Goal: Task Accomplishment & Management: Manage account settings

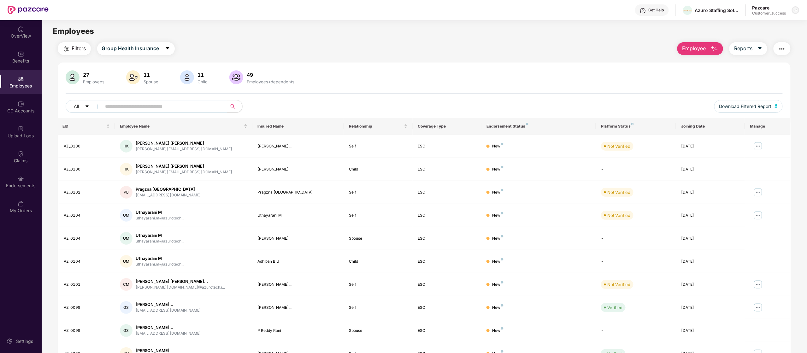
click at [798, 9] on div at bounding box center [796, 10] width 8 height 8
click at [756, 26] on div "Switch to partner view" at bounding box center [766, 25] width 82 height 12
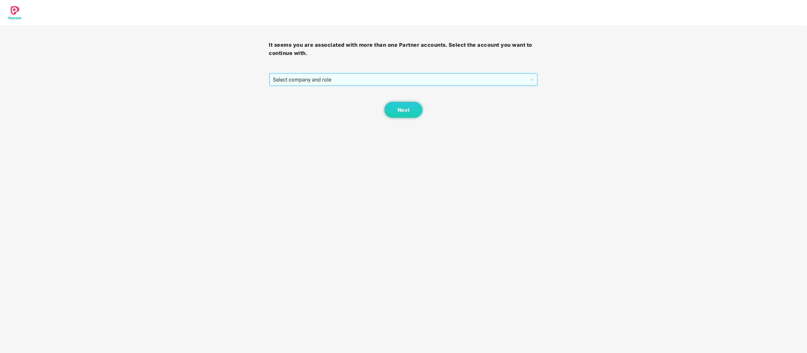
click at [528, 83] on span "Select company and role" at bounding box center [403, 79] width 261 height 12
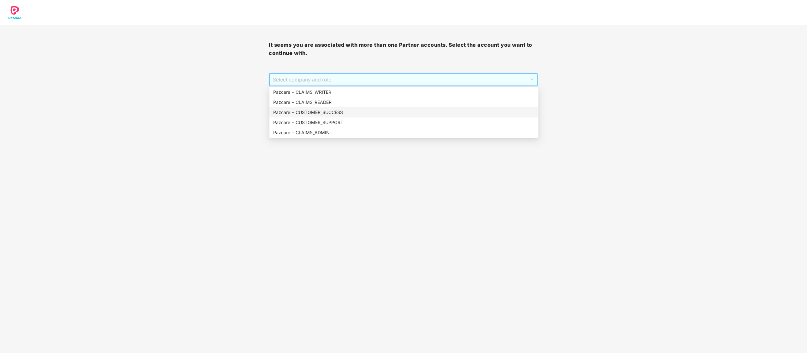
click at [430, 114] on div "Pazcare - CUSTOMER_SUCCESS" at bounding box center [403, 112] width 261 height 7
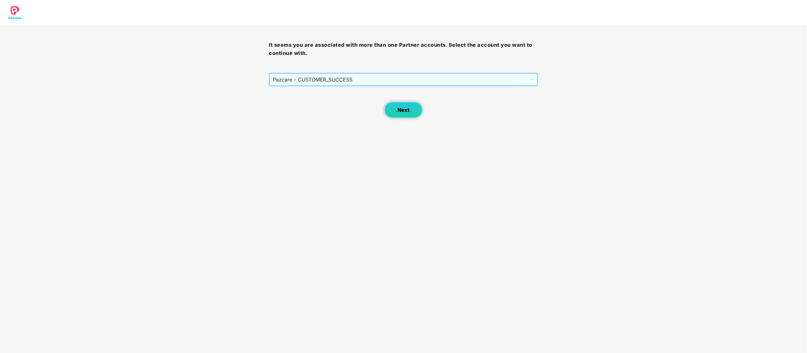
click at [404, 113] on span "Next" at bounding box center [403, 110] width 12 height 6
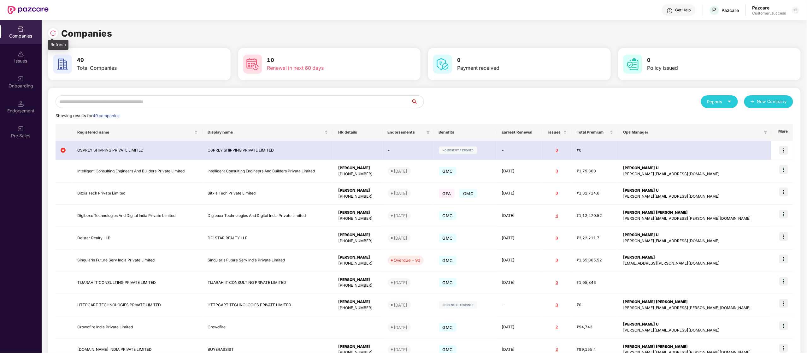
click at [58, 32] on div at bounding box center [54, 32] width 13 height 12
click at [52, 31] on img at bounding box center [53, 33] width 6 height 6
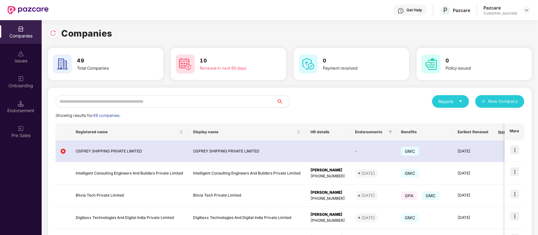
click at [123, 102] on input "text" at bounding box center [166, 101] width 221 height 13
type input "*"
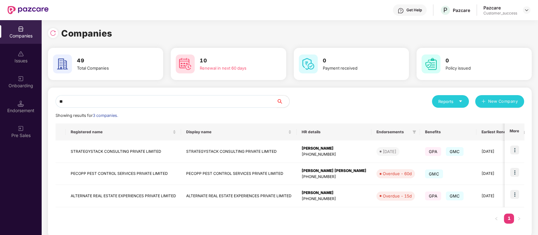
type input "*"
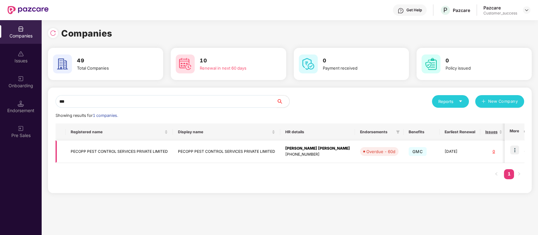
type input "***"
click at [515, 150] on img at bounding box center [514, 150] width 9 height 9
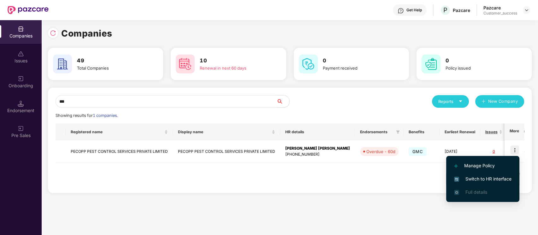
click at [495, 179] on span "Switch to HR interface" at bounding box center [482, 179] width 57 height 7
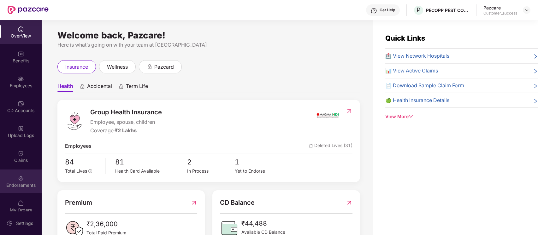
click at [18, 175] on div at bounding box center [21, 178] width 6 height 6
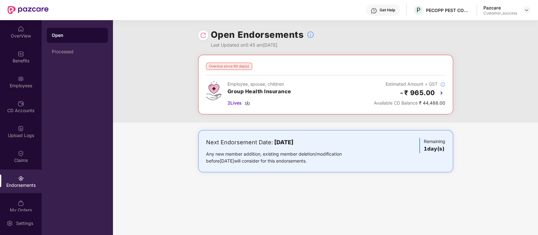
click at [437, 93] on img at bounding box center [441, 93] width 8 height 8
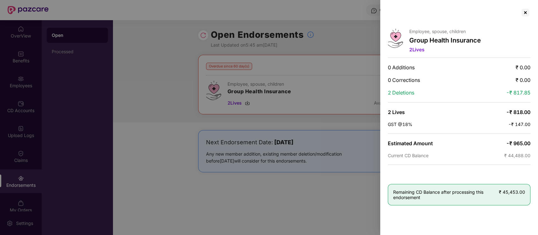
click at [125, 68] on div at bounding box center [269, 117] width 538 height 235
click at [66, 54] on div at bounding box center [269, 117] width 538 height 235
click at [526, 10] on div at bounding box center [525, 13] width 10 height 10
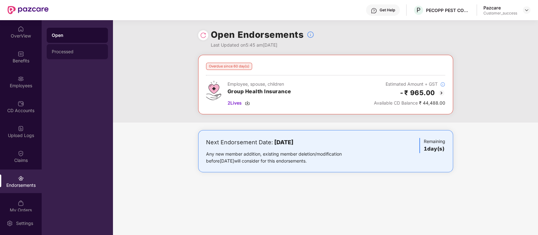
click at [76, 55] on div "Processed" at bounding box center [77, 51] width 61 height 15
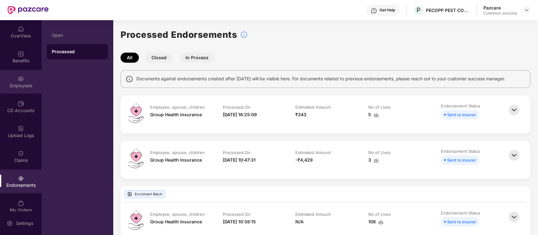
click at [15, 75] on div "Employees" at bounding box center [21, 82] width 42 height 24
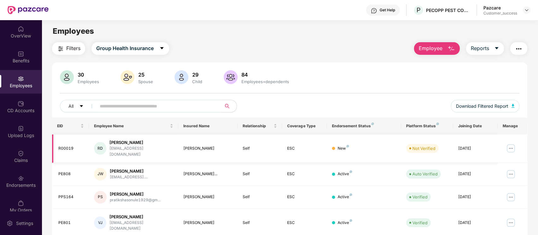
click at [512, 145] on img at bounding box center [511, 149] width 10 height 10
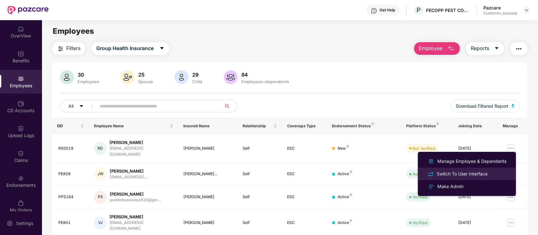
click at [488, 173] on div "Switch To User Interface" at bounding box center [461, 174] width 53 height 7
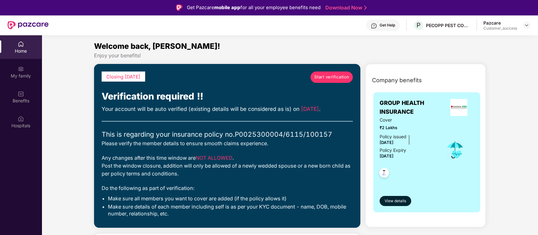
click at [338, 78] on span "Start verification" at bounding box center [331, 77] width 35 height 7
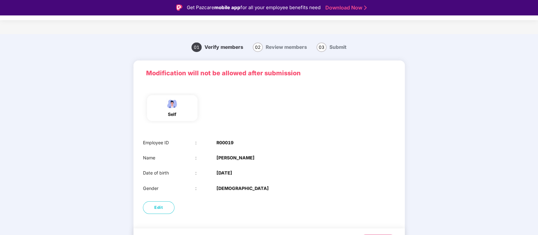
scroll to position [18, 0]
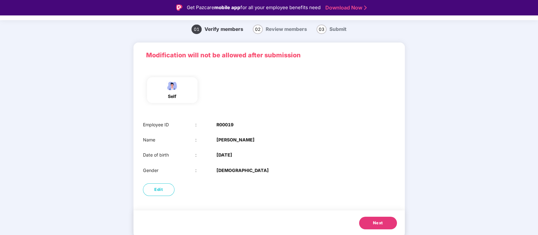
click at [377, 222] on span "Next" at bounding box center [378, 223] width 10 height 6
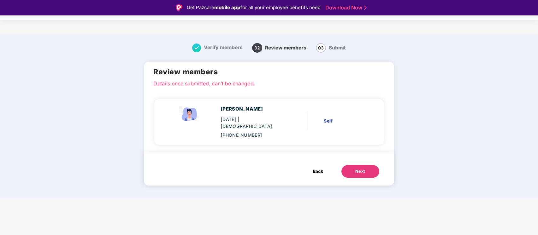
scroll to position [0, 0]
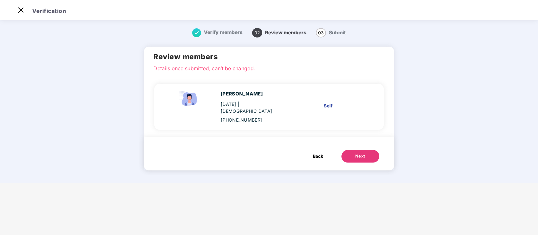
click at [367, 150] on button "Next" at bounding box center [360, 156] width 38 height 13
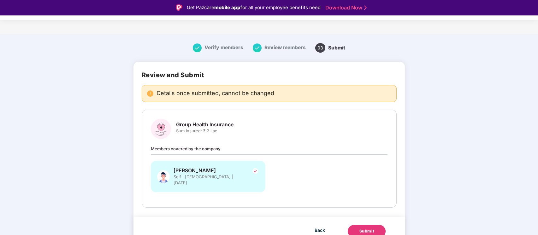
scroll to position [2, 0]
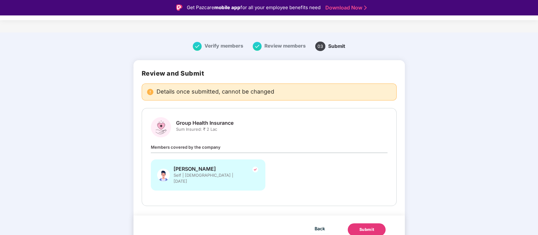
click at [368, 227] on div "Submit" at bounding box center [366, 230] width 15 height 6
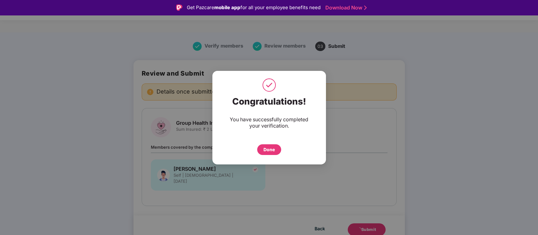
click at [261, 149] on div "Done" at bounding box center [269, 149] width 24 height 11
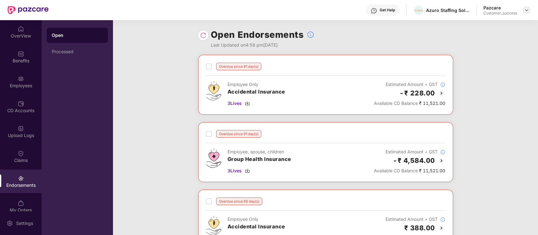
click at [526, 10] on img at bounding box center [526, 10] width 5 height 5
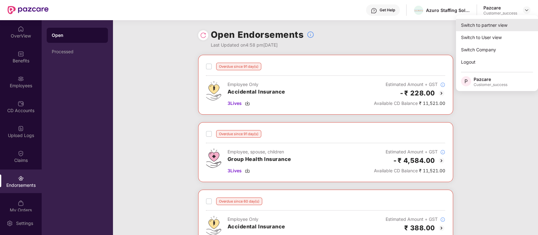
click at [496, 29] on div "Switch to partner view" at bounding box center [497, 25] width 82 height 12
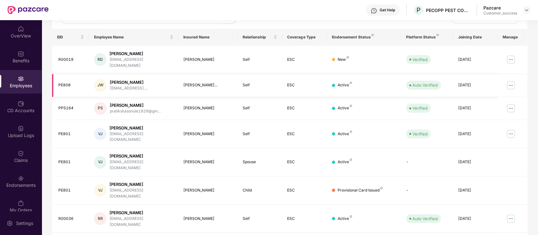
scroll to position [152, 0]
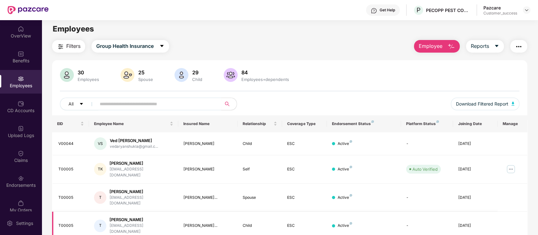
scroll to position [0, 0]
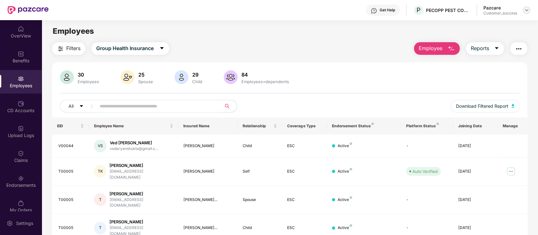
click at [526, 9] on img at bounding box center [526, 10] width 5 height 5
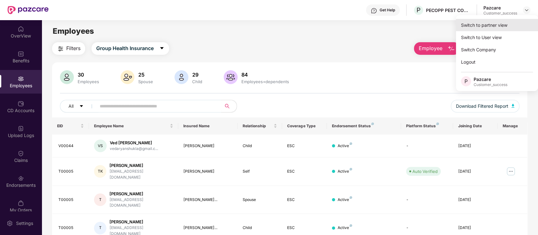
click at [503, 26] on div "Switch to partner view" at bounding box center [497, 25] width 82 height 12
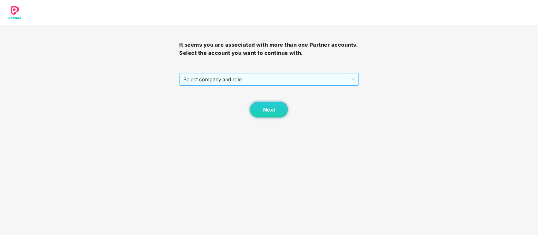
click at [333, 79] on span "Select company and role" at bounding box center [268, 79] width 171 height 12
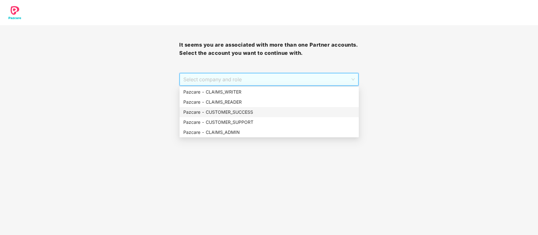
click at [263, 112] on div "Pazcare - CUSTOMER_SUCCESS" at bounding box center [269, 112] width 172 height 7
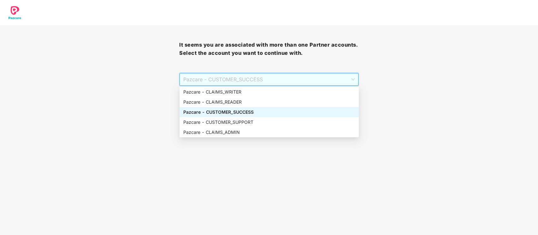
click at [260, 73] on span "Pazcare - CUSTOMER_SUCCESS" at bounding box center [268, 79] width 171 height 12
click at [250, 120] on div "Pazcare - CUSTOMER_SUPPORT" at bounding box center [269, 122] width 172 height 7
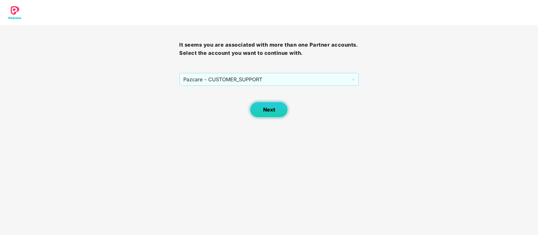
click at [266, 110] on span "Next" at bounding box center [269, 110] width 12 height 6
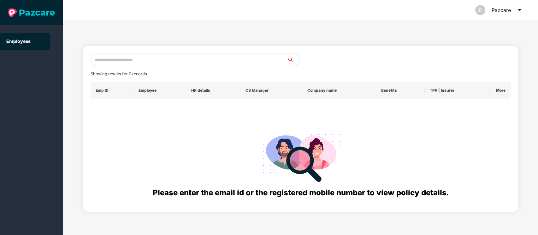
click at [156, 56] on input "text" at bounding box center [189, 60] width 197 height 13
type input "**********"
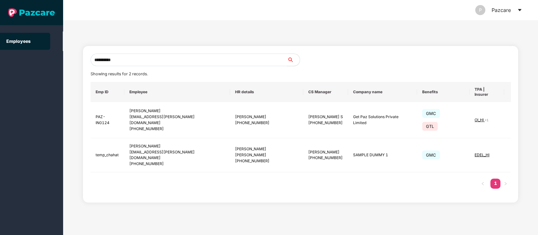
click at [171, 59] on input "**********" at bounding box center [189, 60] width 197 height 13
click at [520, 9] on icon "caret-down" at bounding box center [519, 10] width 3 height 2
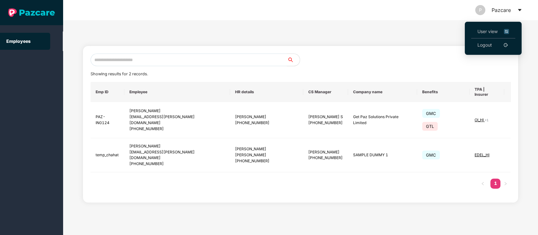
click at [508, 32] on img at bounding box center [506, 31] width 5 height 7
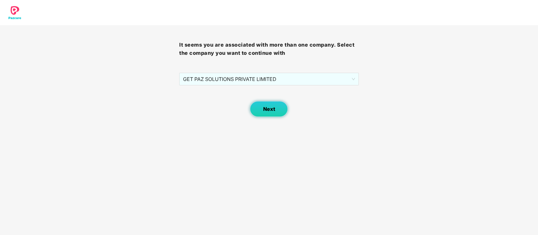
click at [268, 113] on button "Next" at bounding box center [269, 109] width 38 height 16
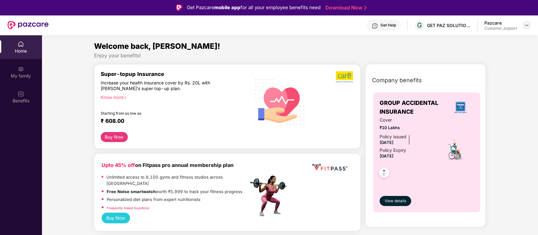
click at [528, 24] on img at bounding box center [526, 25] width 5 height 5
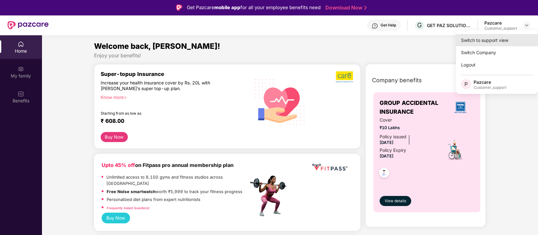
click at [490, 44] on div "Switch to support view" at bounding box center [497, 40] width 82 height 12
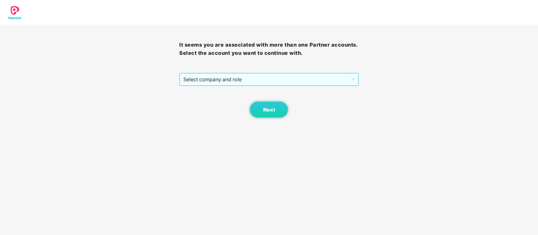
click at [313, 74] on span "Select company and role" at bounding box center [268, 79] width 171 height 12
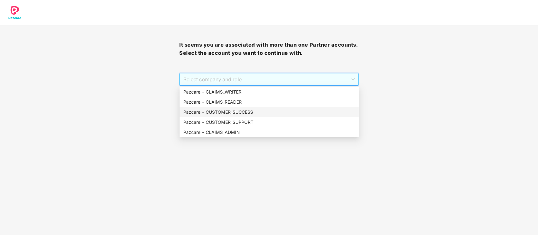
click at [256, 114] on div "Pazcare - CUSTOMER_SUCCESS" at bounding box center [269, 112] width 172 height 7
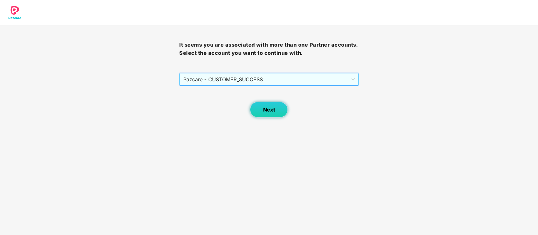
click at [277, 108] on button "Next" at bounding box center [269, 110] width 38 height 16
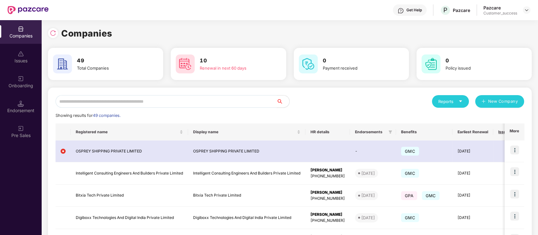
click at [115, 98] on input "text" at bounding box center [166, 101] width 221 height 13
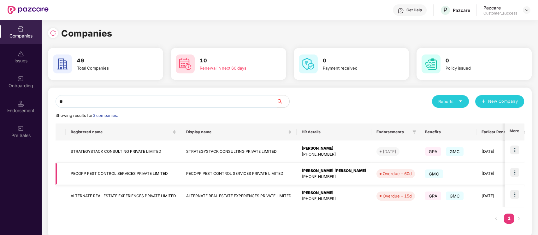
type input "**"
click at [515, 173] on img at bounding box center [514, 172] width 9 height 9
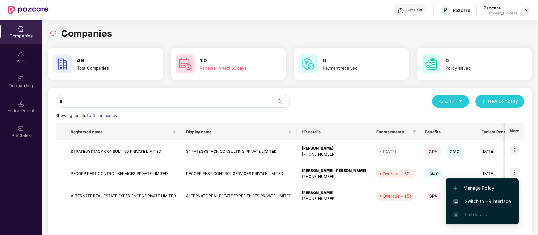
click at [492, 204] on span "Switch to HR interface" at bounding box center [481, 201] width 57 height 7
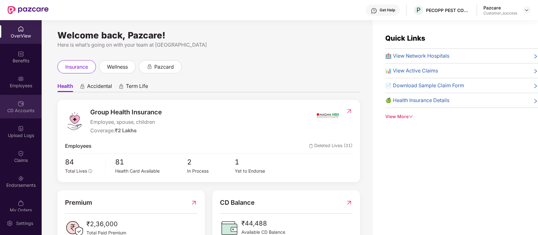
click at [9, 97] on div "CD Accounts" at bounding box center [21, 107] width 42 height 24
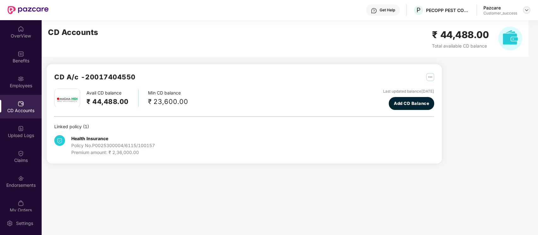
click at [526, 10] on img at bounding box center [526, 10] width 5 height 5
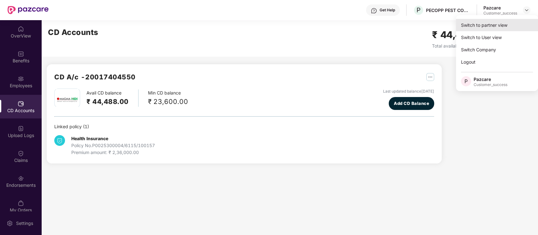
click at [507, 27] on div "Switch to partner view" at bounding box center [497, 25] width 82 height 12
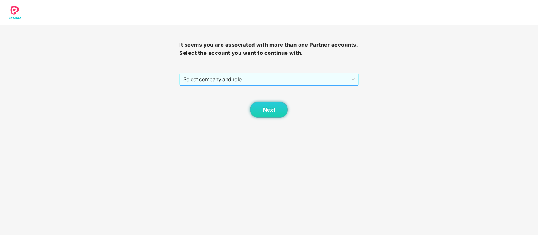
click at [313, 85] on span "Select company and role" at bounding box center [268, 79] width 171 height 12
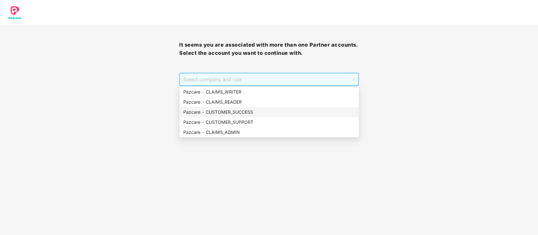
click at [246, 112] on div "Pazcare - CUSTOMER_SUCCESS" at bounding box center [269, 112] width 172 height 7
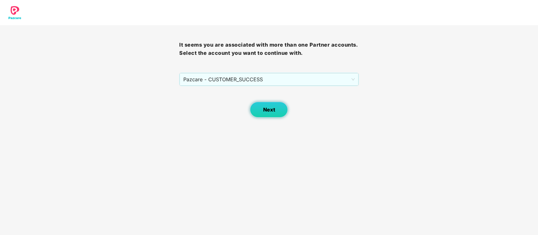
click at [286, 112] on button "Next" at bounding box center [269, 110] width 38 height 16
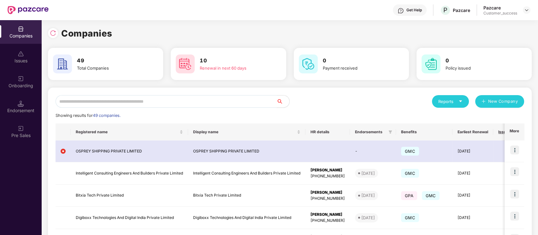
click at [198, 101] on input "text" at bounding box center [166, 101] width 221 height 13
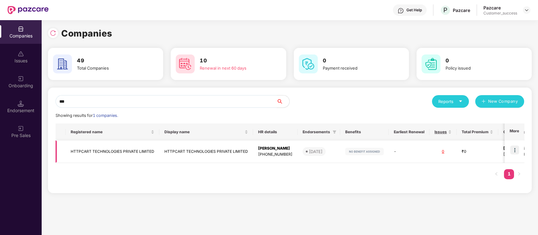
type input "***"
click at [517, 150] on img at bounding box center [514, 150] width 9 height 9
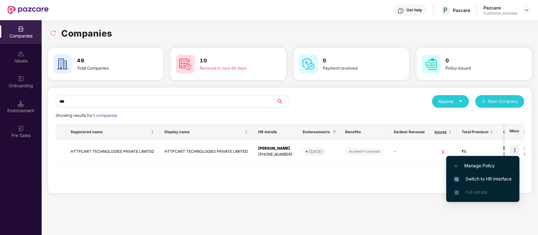
click at [496, 181] on span "Switch to HR interface" at bounding box center [482, 179] width 57 height 7
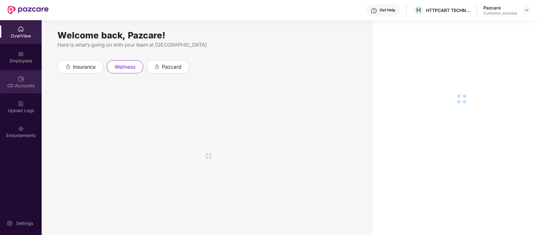
click at [22, 85] on div "CD Accounts" at bounding box center [21, 86] width 42 height 6
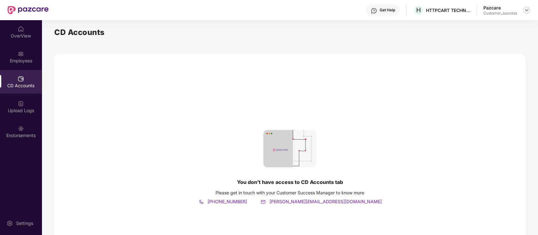
click at [526, 10] on img at bounding box center [526, 10] width 5 height 5
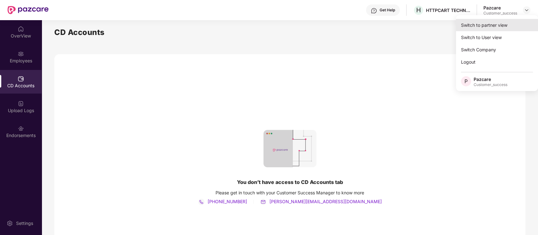
click at [513, 23] on div "Switch to partner view" at bounding box center [497, 25] width 82 height 12
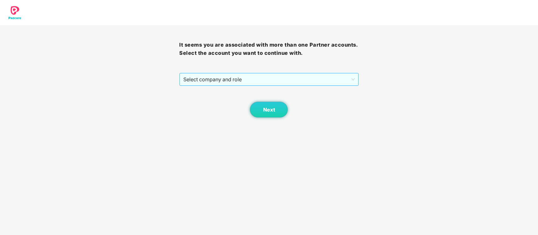
click at [267, 82] on span "Select company and role" at bounding box center [268, 79] width 171 height 12
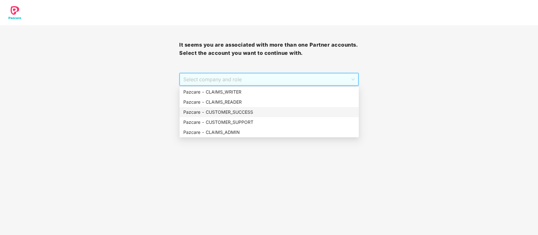
click at [251, 111] on div "Pazcare - CUSTOMER_SUCCESS" at bounding box center [269, 112] width 172 height 7
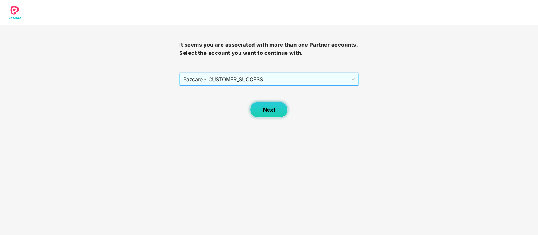
click at [264, 107] on span "Next" at bounding box center [269, 110] width 12 height 6
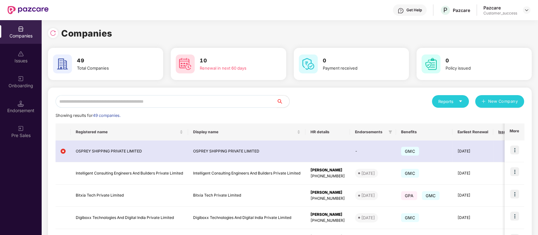
click at [182, 100] on input "text" at bounding box center [166, 101] width 221 height 13
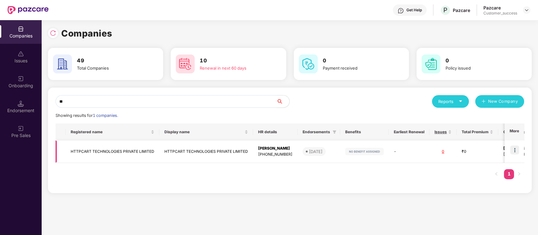
type input "**"
click at [149, 151] on td "HTTPCART TECHNOLOGIES PRIVATE LIMITED" at bounding box center [113, 152] width 94 height 22
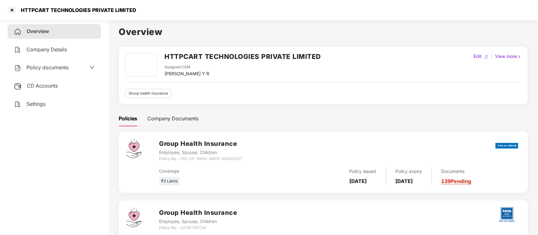
click at [50, 51] on span "Company Details" at bounding box center [46, 49] width 40 height 6
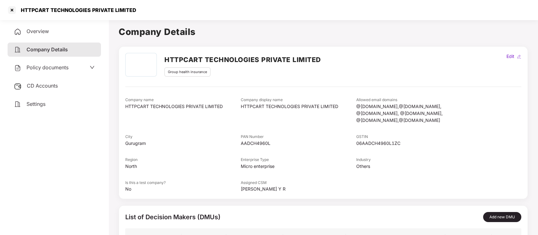
click at [42, 89] on div "CD Accounts" at bounding box center [54, 86] width 93 height 15
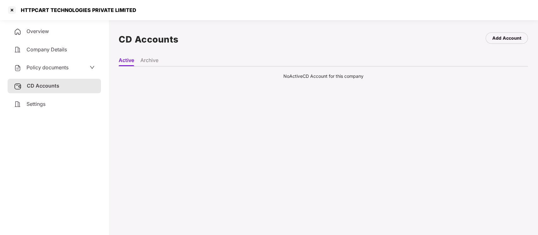
click at [153, 60] on li "Archive" at bounding box center [149, 61] width 18 height 9
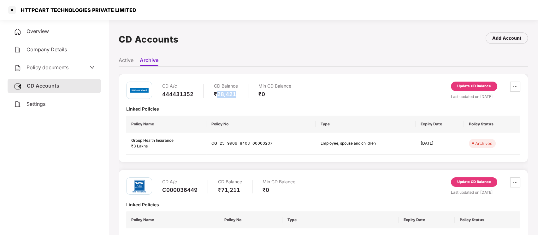
drag, startPoint x: 237, startPoint y: 92, endPoint x: 217, endPoint y: 92, distance: 19.9
click at [217, 92] on div "₹28,421" at bounding box center [226, 94] width 24 height 7
copy div "28,421"
click at [304, 57] on ul "Active Archive" at bounding box center [323, 60] width 409 height 13
click at [11, 10] on div at bounding box center [12, 10] width 10 height 10
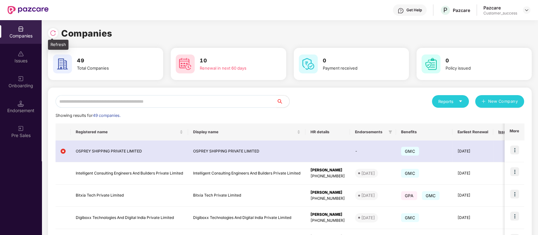
click at [51, 33] on img at bounding box center [53, 33] width 6 height 6
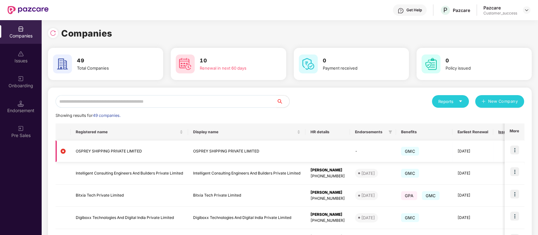
click at [515, 150] on img at bounding box center [514, 150] width 9 height 9
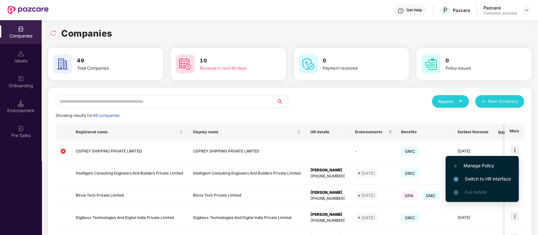
click at [503, 181] on span "Switch to HR interface" at bounding box center [481, 179] width 57 height 7
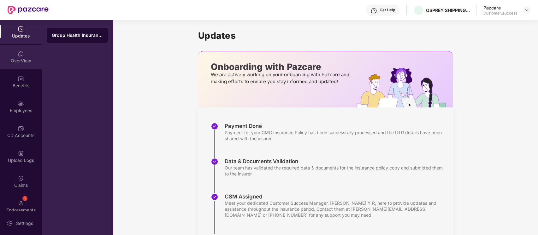
click at [29, 62] on div "OverView" at bounding box center [21, 61] width 42 height 6
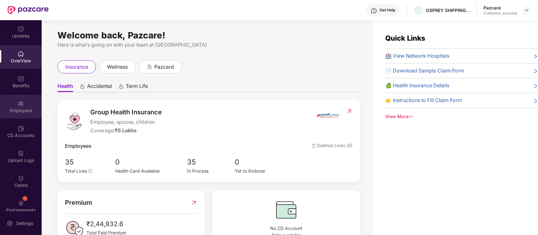
click at [30, 107] on div "Employees" at bounding box center [21, 107] width 42 height 24
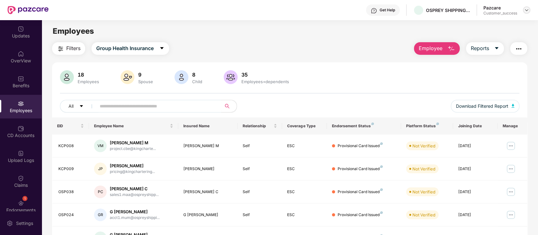
click at [527, 8] on img at bounding box center [526, 10] width 5 height 5
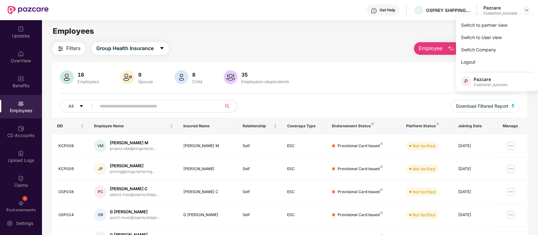
click at [362, 33] on div "Employees" at bounding box center [290, 31] width 496 height 12
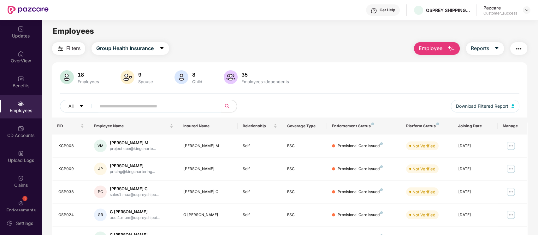
click at [516, 50] on img "button" at bounding box center [519, 49] width 8 height 8
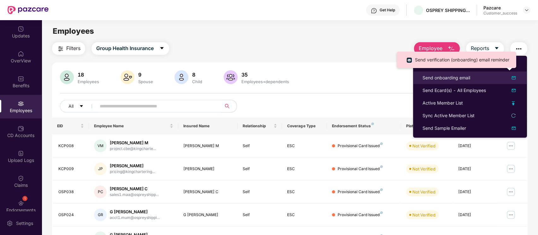
click at [514, 77] on img at bounding box center [514, 78] width 8 height 8
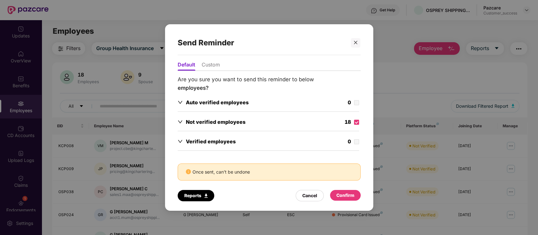
click at [347, 193] on div "Confirm" at bounding box center [345, 195] width 18 height 7
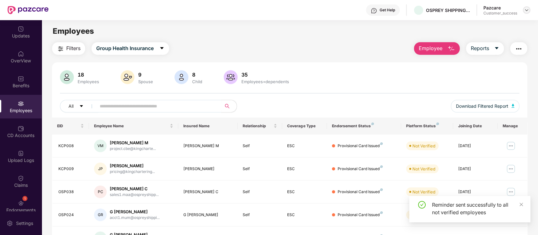
click at [526, 10] on img at bounding box center [526, 10] width 5 height 5
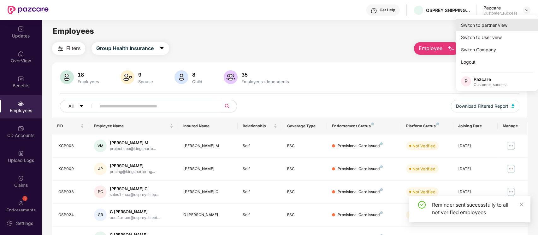
click at [488, 26] on div "Switch to partner view" at bounding box center [497, 25] width 82 height 12
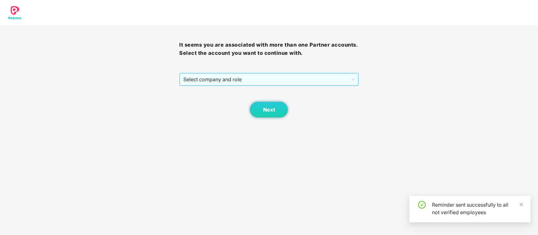
click at [298, 78] on span "Select company and role" at bounding box center [268, 79] width 171 height 12
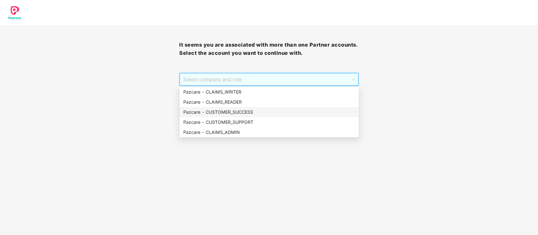
click at [245, 112] on div "Pazcare - CUSTOMER_SUCCESS" at bounding box center [269, 112] width 172 height 7
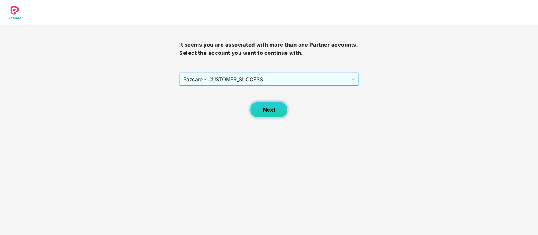
click at [274, 107] on span "Next" at bounding box center [269, 110] width 12 height 6
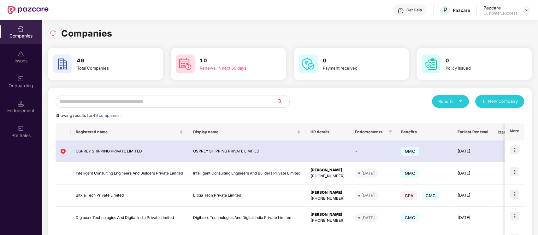
click at [197, 103] on input "text" at bounding box center [166, 101] width 221 height 13
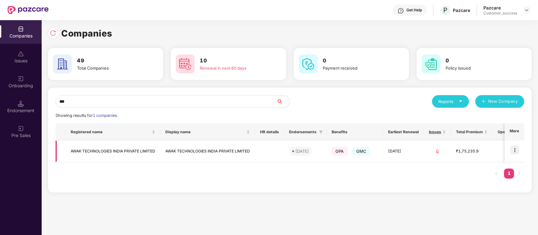
type input "***"
click at [515, 150] on img at bounding box center [514, 150] width 9 height 9
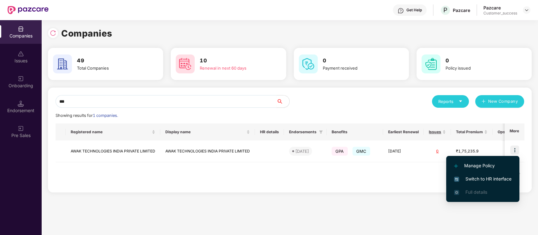
click at [498, 178] on span "Switch to HR interface" at bounding box center [482, 179] width 57 height 7
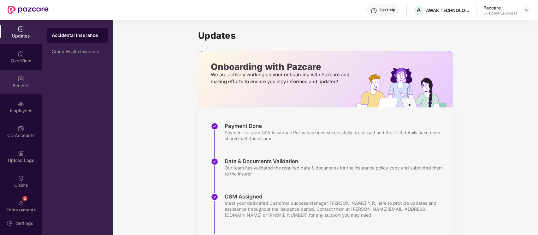
click at [22, 77] on img at bounding box center [21, 79] width 6 height 6
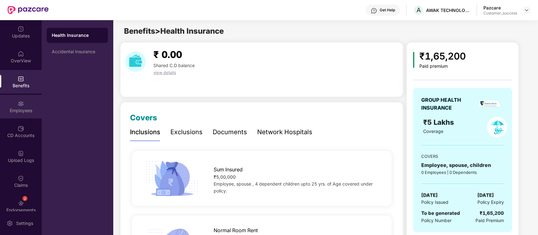
click at [24, 108] on div "Employees" at bounding box center [21, 111] width 42 height 6
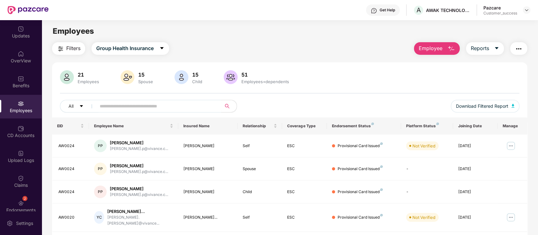
click at [515, 48] on img "button" at bounding box center [519, 49] width 8 height 8
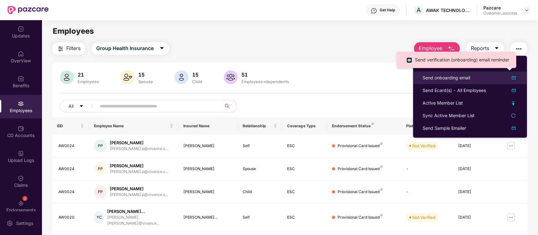
click at [513, 77] on img at bounding box center [514, 78] width 8 height 8
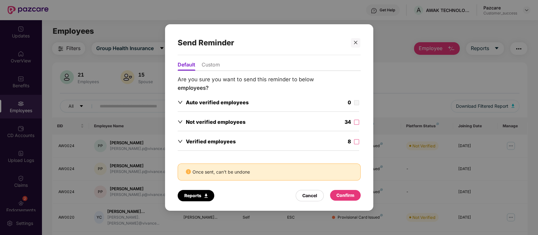
click at [353, 120] on div "34" at bounding box center [351, 122] width 15 height 9
click at [350, 195] on div "Confirm" at bounding box center [345, 195] width 18 height 7
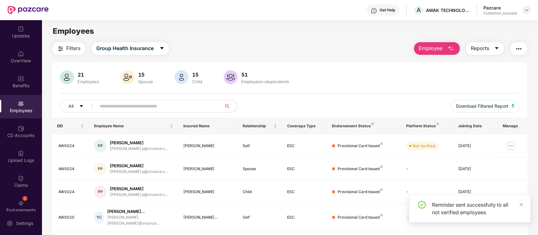
click at [525, 9] on img at bounding box center [526, 10] width 5 height 5
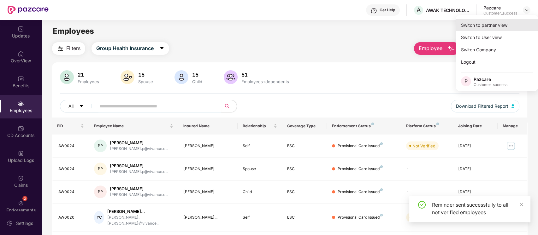
click at [510, 22] on div "Switch to partner view" at bounding box center [497, 25] width 82 height 12
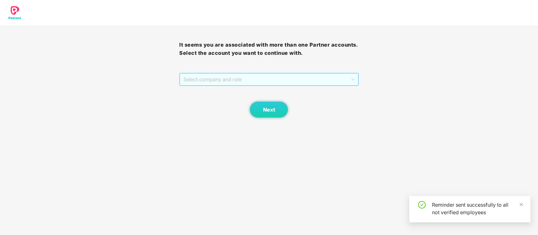
click at [309, 79] on span "Select company and role" at bounding box center [268, 79] width 171 height 12
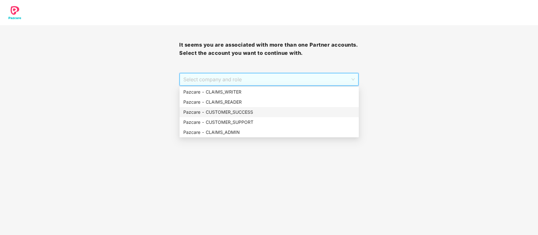
click at [260, 110] on div "Pazcare - CUSTOMER_SUCCESS" at bounding box center [269, 112] width 172 height 7
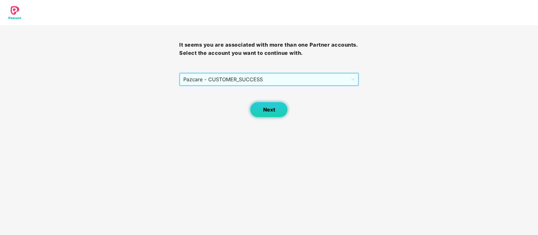
click at [274, 115] on button "Next" at bounding box center [269, 110] width 38 height 16
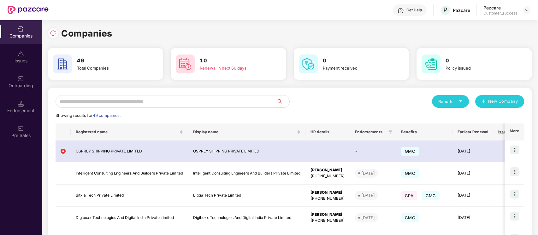
click at [141, 101] on input "text" at bounding box center [166, 101] width 221 height 13
click at [204, 105] on input "text" at bounding box center [166, 101] width 221 height 13
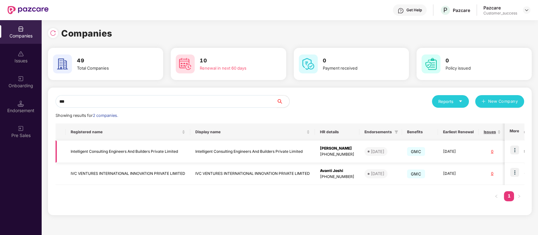
type input "***"
click at [515, 150] on img at bounding box center [514, 150] width 9 height 9
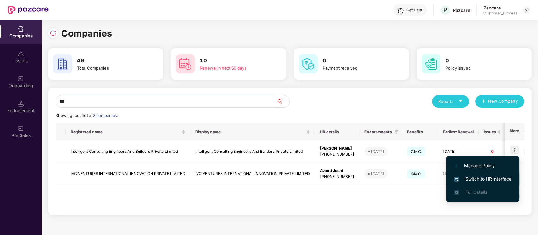
click at [488, 182] on span "Switch to HR interface" at bounding box center [482, 179] width 57 height 7
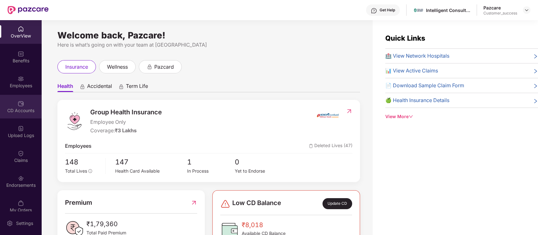
click at [25, 102] on div "CD Accounts" at bounding box center [21, 107] width 42 height 24
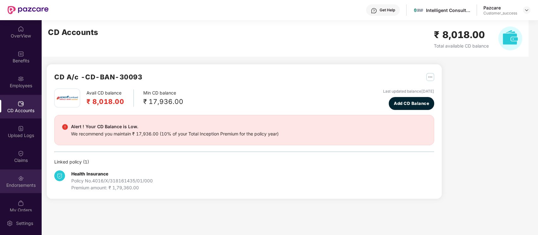
click at [22, 182] on div "Endorsements" at bounding box center [21, 182] width 42 height 24
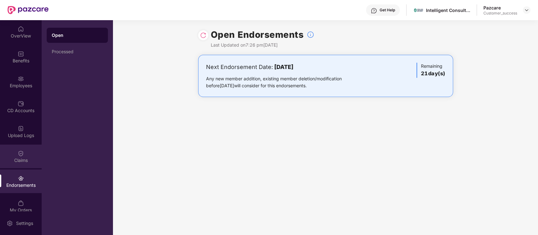
click at [23, 158] on div "Claims" at bounding box center [21, 160] width 42 height 6
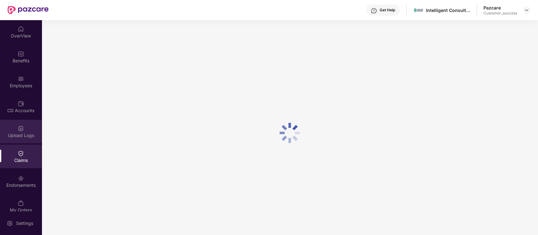
click at [23, 134] on div "Upload Logs" at bounding box center [21, 135] width 42 height 6
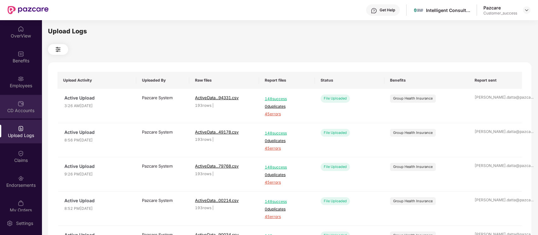
click at [19, 108] on div "CD Accounts" at bounding box center [21, 111] width 42 height 6
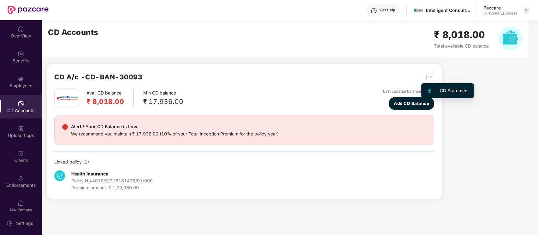
click at [430, 76] on img "button" at bounding box center [430, 77] width 8 height 8
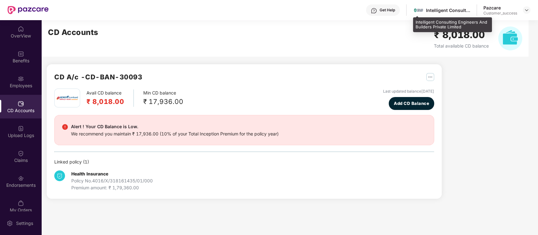
click at [435, 8] on div "Intelligent Consulting Engineers And Builders Private Limited" at bounding box center [448, 10] width 44 height 6
copy div "Intelligent"
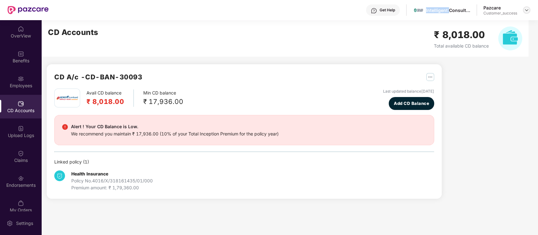
click at [526, 9] on img at bounding box center [526, 10] width 5 height 5
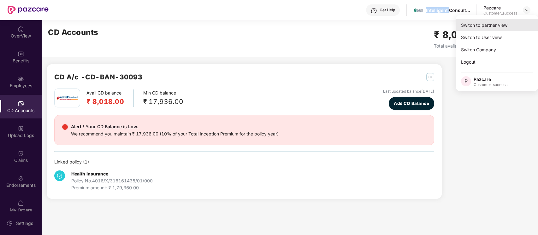
click at [501, 27] on div "Switch to partner view" at bounding box center [497, 25] width 82 height 12
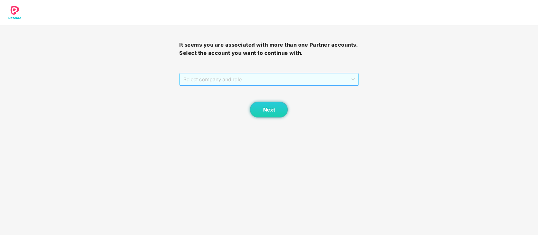
click at [262, 79] on span "Select company and role" at bounding box center [268, 79] width 171 height 12
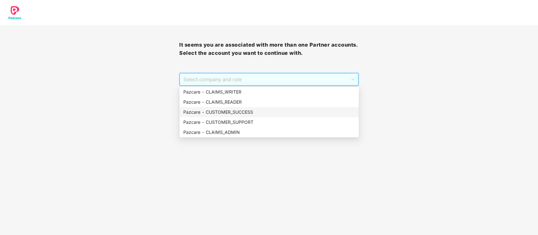
click at [244, 112] on div "Pazcare - CUSTOMER_SUCCESS" at bounding box center [269, 112] width 172 height 7
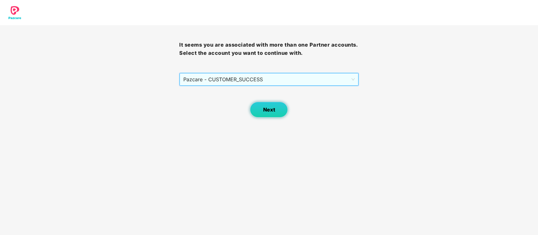
click at [278, 110] on button "Next" at bounding box center [269, 110] width 38 height 16
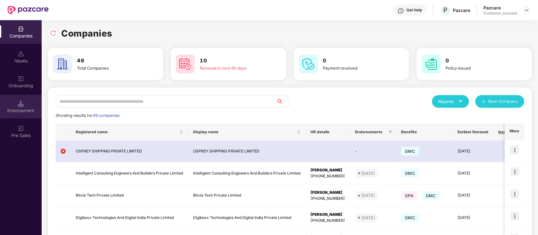
click at [4, 108] on div "Endorsement" at bounding box center [21, 111] width 42 height 6
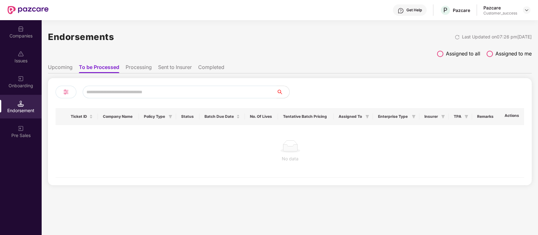
click at [114, 90] on input "text" at bounding box center [180, 92] width 194 height 13
click at [68, 69] on li "Upcoming" at bounding box center [60, 68] width 25 height 9
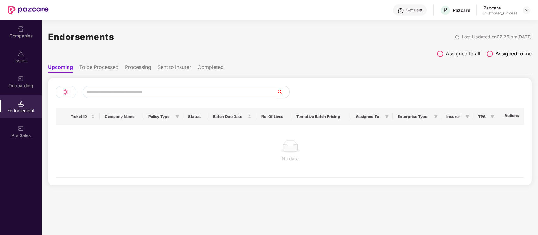
click at [117, 90] on input "text" at bounding box center [180, 92] width 194 height 13
click at [26, 36] on div "Companies" at bounding box center [21, 36] width 42 height 6
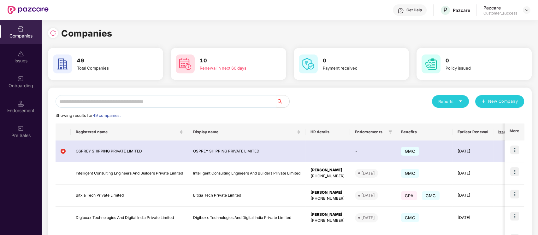
click at [123, 104] on input "text" at bounding box center [166, 101] width 221 height 13
paste input "**********"
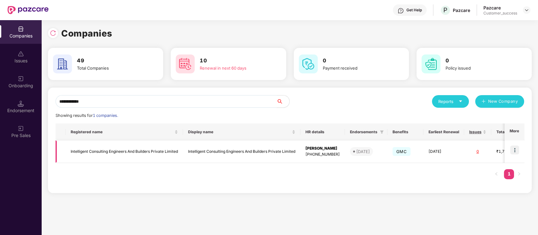
type input "**********"
click at [518, 149] on img at bounding box center [514, 150] width 9 height 9
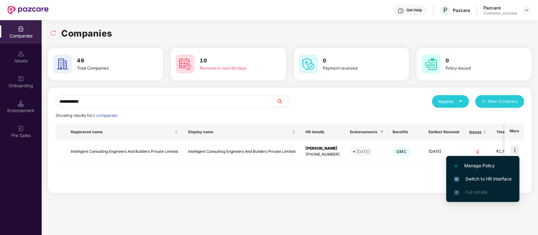
click at [495, 177] on span "Switch to HR interface" at bounding box center [482, 179] width 57 height 7
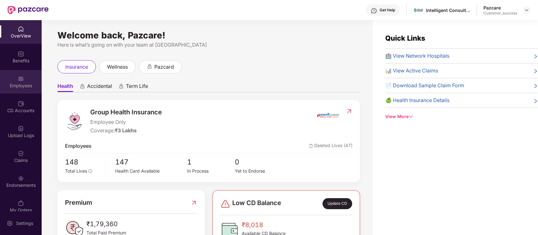
click at [16, 83] on div "Employees" at bounding box center [21, 86] width 42 height 6
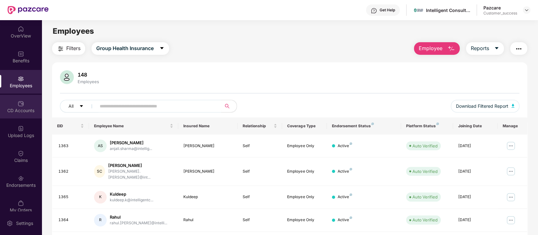
click at [22, 108] on div "CD Accounts" at bounding box center [21, 111] width 42 height 6
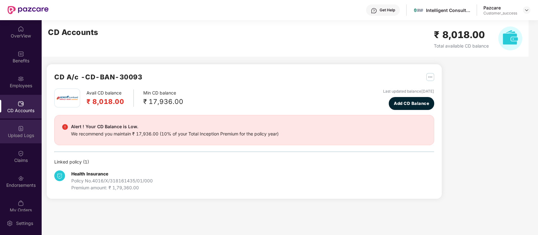
click at [22, 134] on div "Upload Logs" at bounding box center [21, 135] width 42 height 6
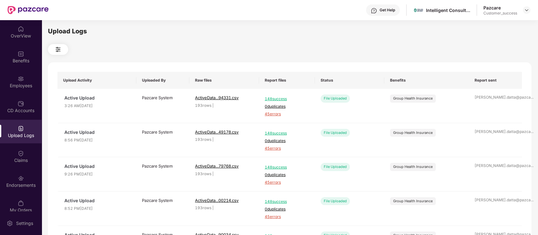
click at [57, 51] on img at bounding box center [58, 50] width 8 height 8
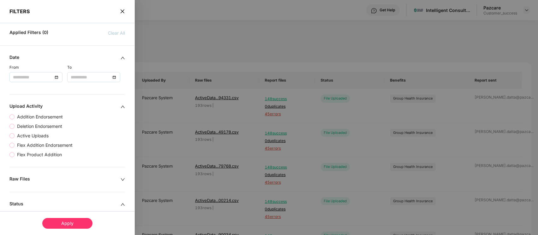
click at [123, 12] on icon "close" at bounding box center [122, 11] width 4 height 4
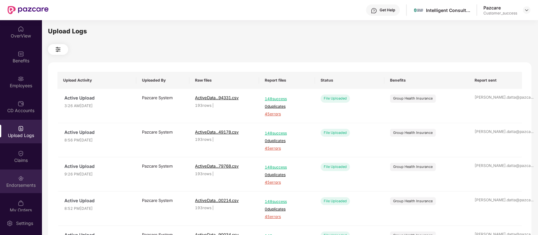
click at [22, 183] on div "Endorsements" at bounding box center [21, 185] width 42 height 6
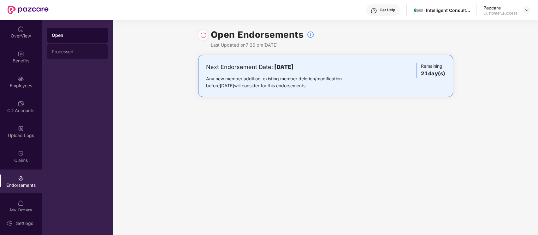
click at [75, 53] on div "Processed" at bounding box center [77, 51] width 51 height 5
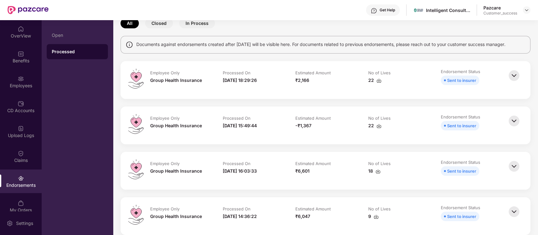
scroll to position [35, 0]
click at [513, 122] on img at bounding box center [514, 121] width 14 height 14
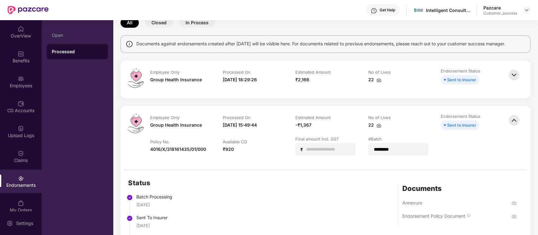
click at [513, 121] on img at bounding box center [514, 121] width 14 height 14
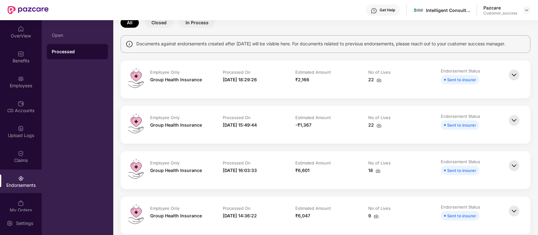
click at [379, 125] on img at bounding box center [378, 125] width 5 height 5
click at [324, 25] on div "All Closed In Process" at bounding box center [325, 23] width 410 height 10
click at [378, 79] on img at bounding box center [378, 80] width 5 height 5
click at [528, 11] on img at bounding box center [526, 10] width 5 height 5
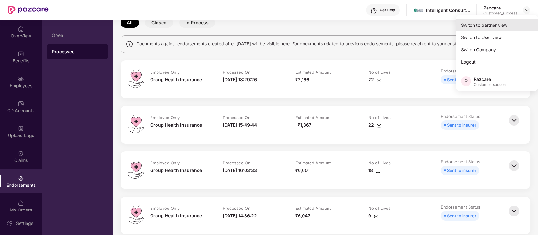
click at [503, 24] on div "Switch to partner view" at bounding box center [497, 25] width 82 height 12
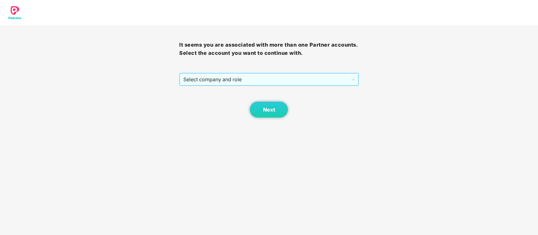
click at [319, 83] on span "Select company and role" at bounding box center [268, 79] width 171 height 12
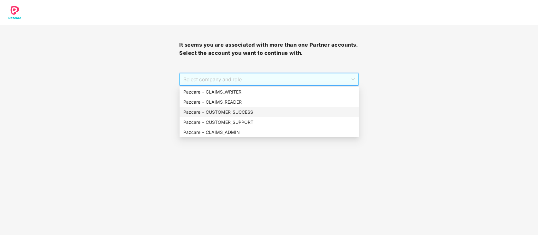
click at [247, 115] on div "Pazcare - CUSTOMER_SUCCESS" at bounding box center [269, 112] width 172 height 7
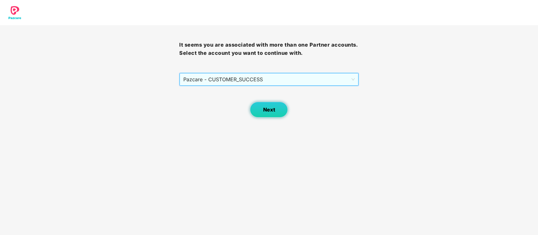
click at [263, 111] on span "Next" at bounding box center [269, 110] width 12 height 6
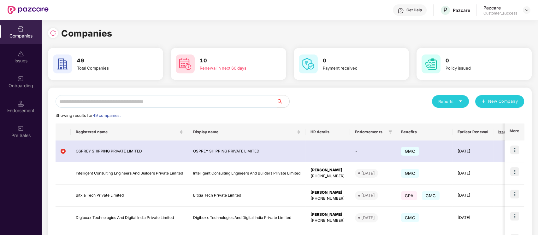
click at [162, 103] on input "text" at bounding box center [166, 101] width 221 height 13
paste input "**********"
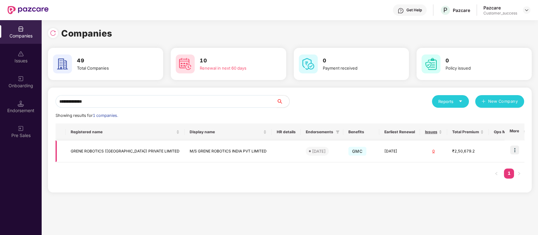
type input "**********"
click at [516, 150] on img at bounding box center [514, 150] width 9 height 9
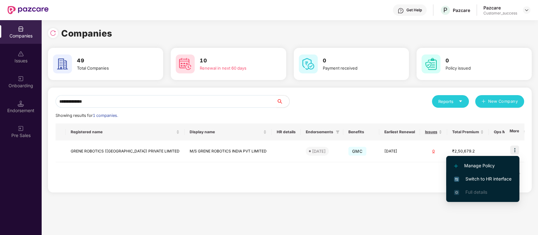
click at [490, 178] on span "Switch to HR interface" at bounding box center [482, 179] width 57 height 7
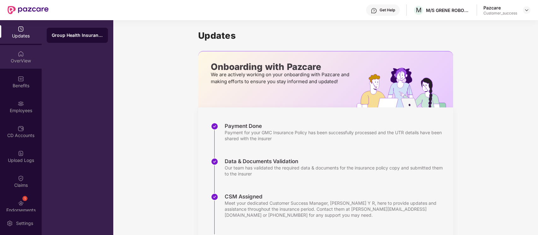
click at [15, 52] on div "OverView" at bounding box center [21, 57] width 42 height 24
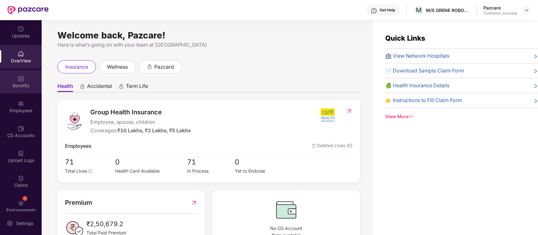
click at [21, 85] on div "Benefits" at bounding box center [21, 86] width 42 height 6
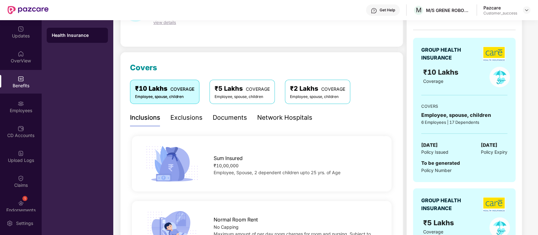
scroll to position [0, 0]
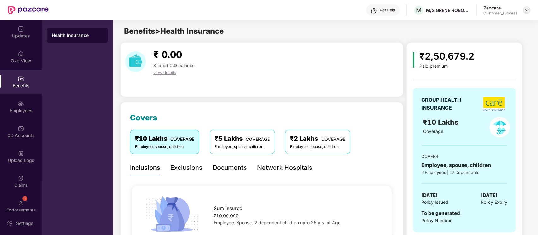
click at [527, 11] on img at bounding box center [526, 10] width 5 height 5
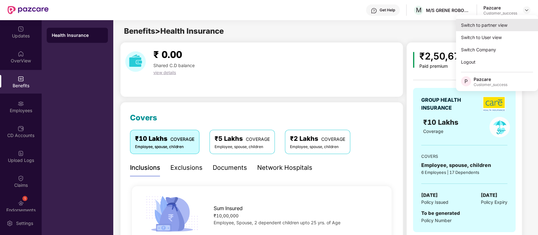
click at [505, 26] on div "Switch to partner view" at bounding box center [497, 25] width 82 height 12
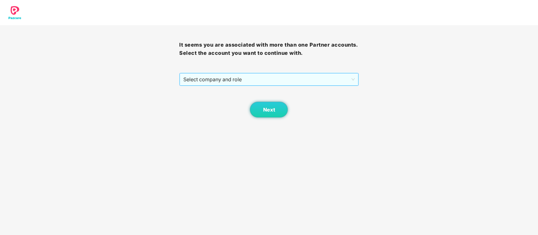
click at [320, 81] on span "Select company and role" at bounding box center [268, 79] width 171 height 12
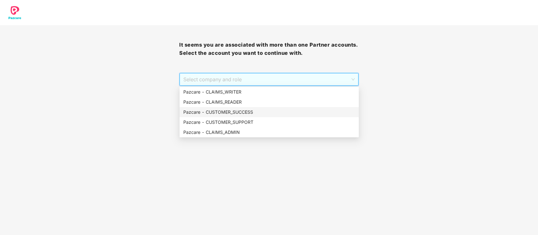
click at [265, 112] on div "Pazcare - CUSTOMER_SUCCESS" at bounding box center [269, 112] width 172 height 7
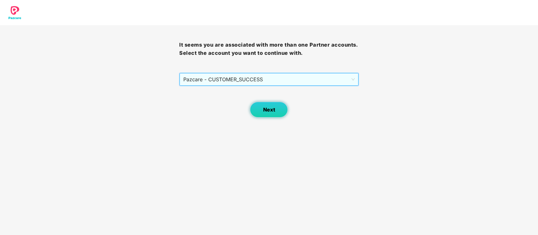
click at [265, 112] on span "Next" at bounding box center [269, 110] width 12 height 6
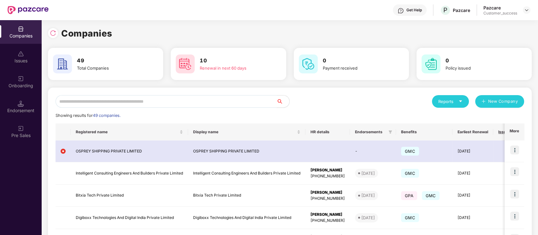
click at [137, 103] on input "text" at bounding box center [166, 101] width 221 height 13
paste input "**********"
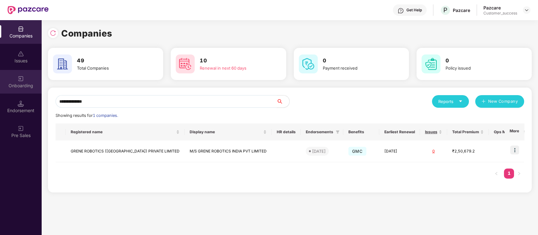
type input "**********"
click at [28, 75] on div "Onboarding" at bounding box center [21, 82] width 42 height 24
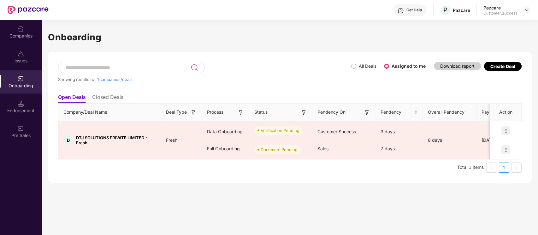
click at [182, 66] on input at bounding box center [128, 67] width 126 height 5
click at [360, 63] on label "All Deals" at bounding box center [368, 65] width 18 height 5
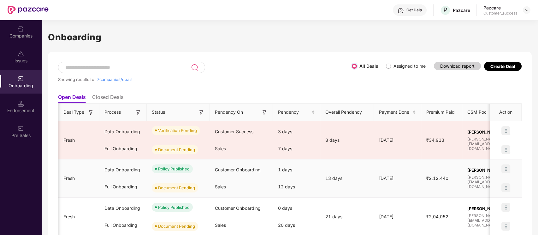
scroll to position [0, 103]
click at [505, 170] on img at bounding box center [505, 169] width 9 height 9
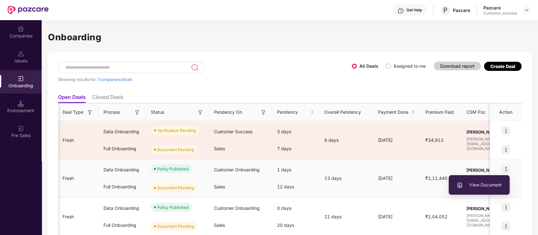
click at [484, 187] on span "View Document" at bounding box center [478, 185] width 45 height 7
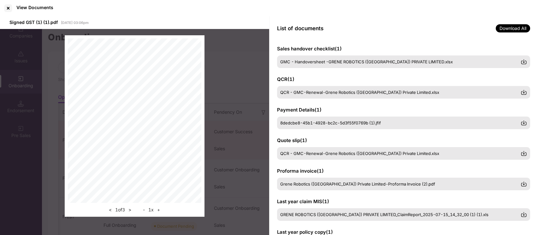
scroll to position [126, 0]
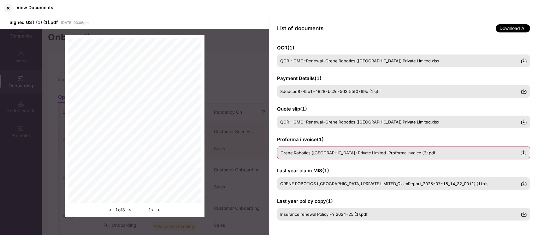
click at [316, 153] on span "Grene Robotics ([GEOGRAPHIC_DATA]) Private Limited-Proforma Invoice (2).pdf" at bounding box center [357, 152] width 155 height 5
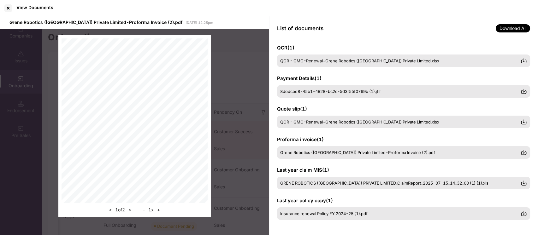
click at [160, 209] on button "+" at bounding box center [158, 210] width 7 height 8
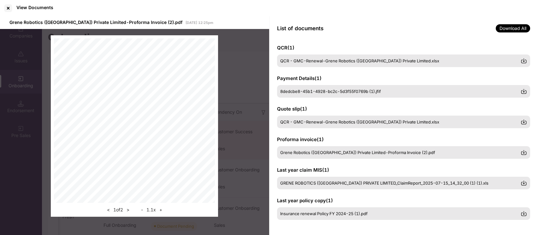
click at [160, 209] on button "+" at bounding box center [160, 210] width 7 height 8
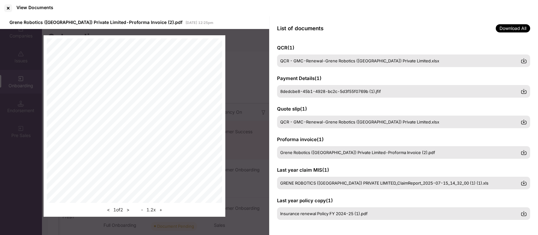
click at [160, 209] on button "+" at bounding box center [160, 210] width 7 height 8
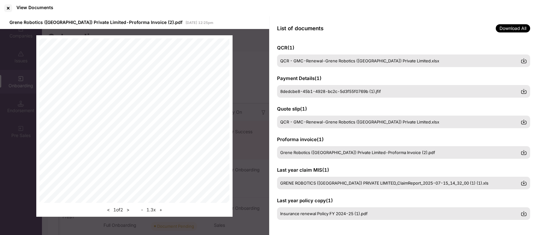
scroll to position [0, 0]
click at [9, 4] on div at bounding box center [8, 8] width 10 height 10
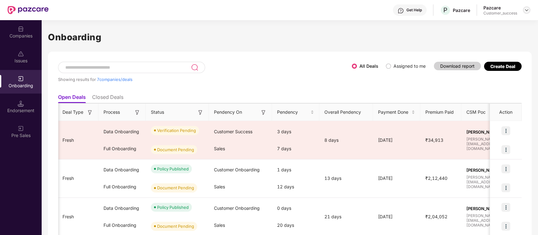
click at [526, 9] on img at bounding box center [526, 10] width 5 height 5
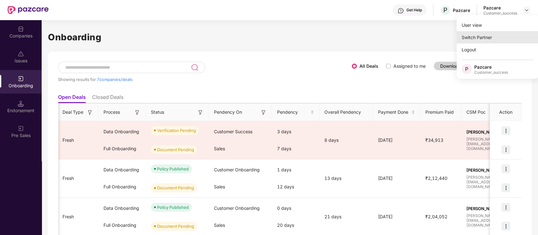
click at [508, 35] on div "Switch Partner" at bounding box center [497, 37] width 82 height 12
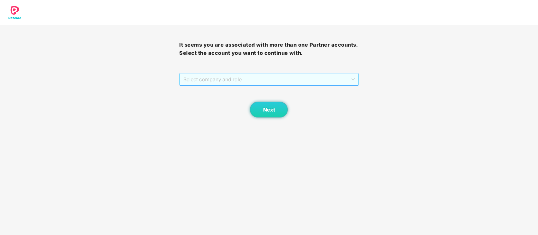
click at [331, 79] on span "Select company and role" at bounding box center [268, 79] width 171 height 12
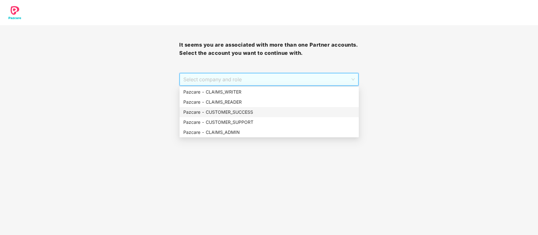
click at [270, 113] on div "Pazcare - CUSTOMER_SUCCESS" at bounding box center [269, 112] width 172 height 7
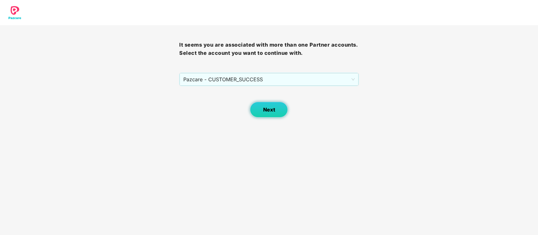
click at [282, 112] on button "Next" at bounding box center [269, 110] width 38 height 16
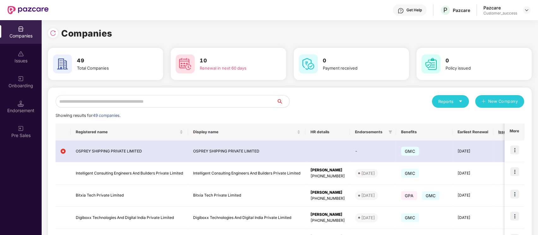
click at [149, 102] on input "text" at bounding box center [166, 101] width 221 height 13
paste input "**********"
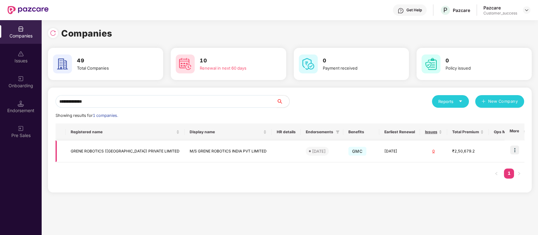
type input "**********"
click at [515, 150] on img at bounding box center [514, 150] width 9 height 9
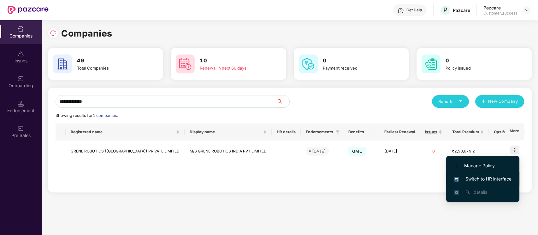
click at [484, 179] on span "Switch to HR interface" at bounding box center [482, 179] width 57 height 7
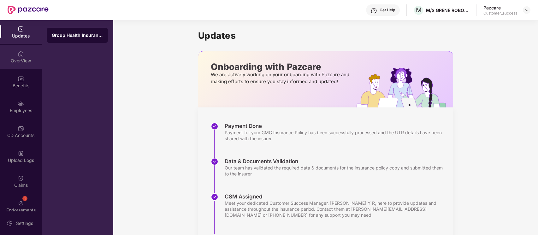
click at [25, 62] on div "OverView" at bounding box center [21, 61] width 42 height 6
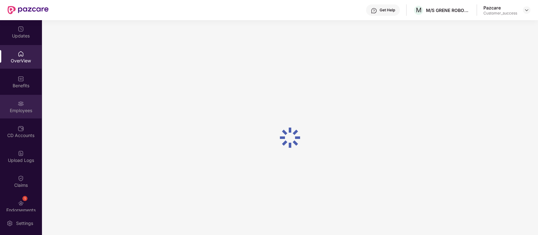
click at [28, 110] on div "Employees" at bounding box center [21, 111] width 42 height 6
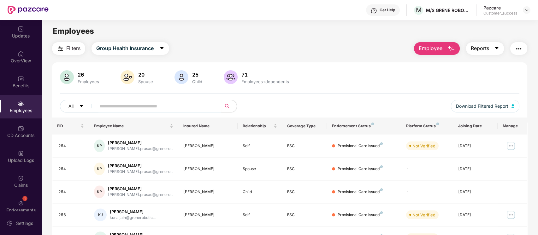
click at [495, 48] on icon "caret-down" at bounding box center [496, 48] width 5 height 5
click at [517, 49] on img "button" at bounding box center [519, 49] width 8 height 8
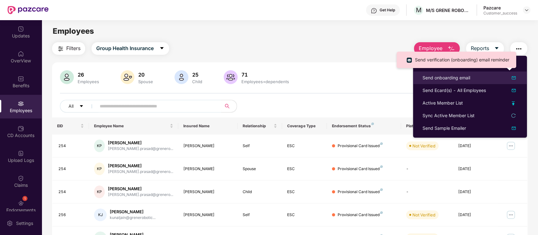
click at [513, 77] on img at bounding box center [514, 78] width 8 height 8
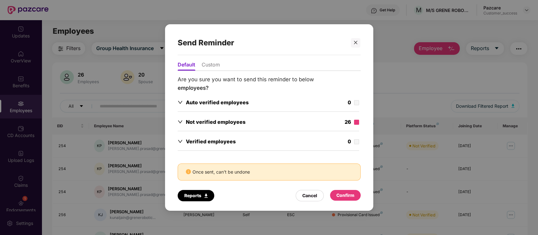
click at [357, 126] on label at bounding box center [356, 122] width 5 height 7
click at [352, 196] on div "Confirm" at bounding box center [345, 195] width 18 height 7
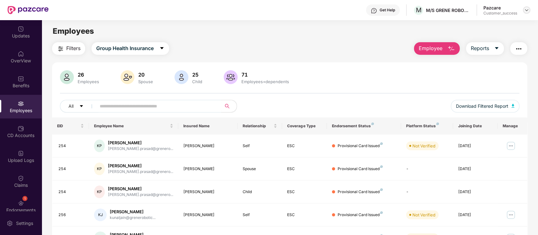
click at [528, 11] on img at bounding box center [526, 10] width 5 height 5
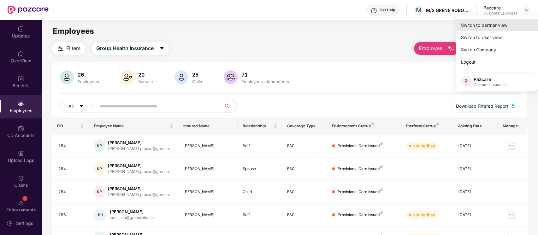
click at [490, 29] on div "Switch to partner view" at bounding box center [497, 25] width 82 height 12
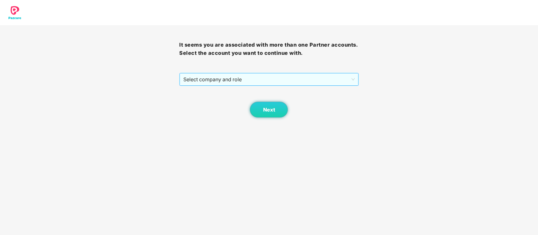
click at [302, 79] on span "Select company and role" at bounding box center [268, 79] width 171 height 12
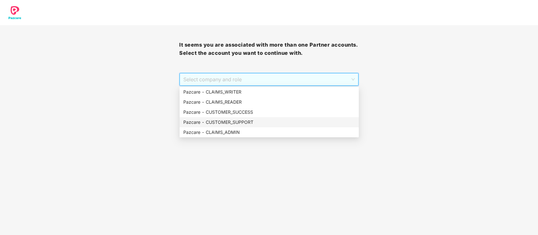
click at [251, 123] on div "Pazcare - CUSTOMER_SUPPORT" at bounding box center [269, 122] width 172 height 7
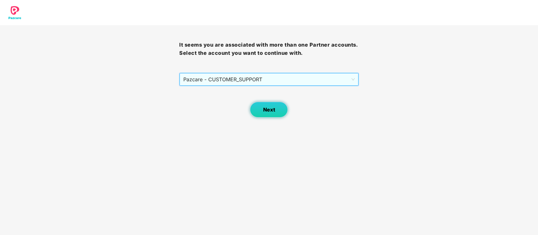
click at [276, 117] on button "Next" at bounding box center [269, 110] width 38 height 16
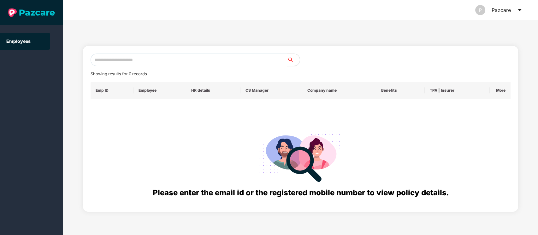
click at [136, 55] on input "text" at bounding box center [189, 60] width 197 height 13
paste input "**********"
click at [111, 59] on input "**********" at bounding box center [189, 60] width 197 height 13
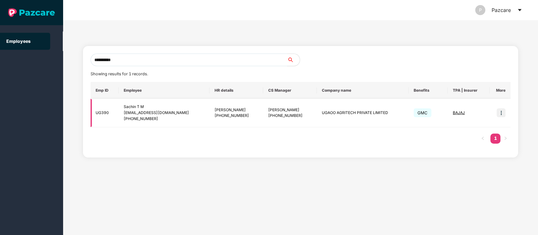
type input "**********"
drag, startPoint x: 273, startPoint y: 115, endPoint x: 246, endPoint y: 115, distance: 27.1
click at [268, 115] on div "[PHONE_NUMBER]" at bounding box center [290, 116] width 44 height 6
copy div "8149453204"
click at [520, 9] on icon "caret-down" at bounding box center [519, 10] width 3 height 2
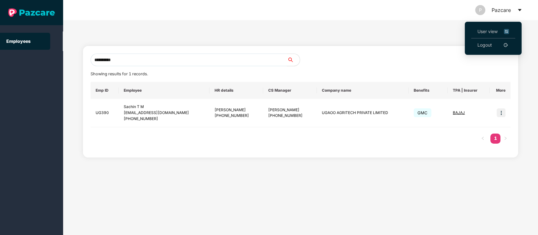
click at [510, 29] on li "User view" at bounding box center [493, 32] width 44 height 14
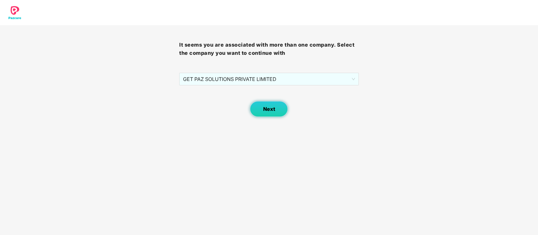
click at [250, 109] on button "Next" at bounding box center [269, 109] width 38 height 16
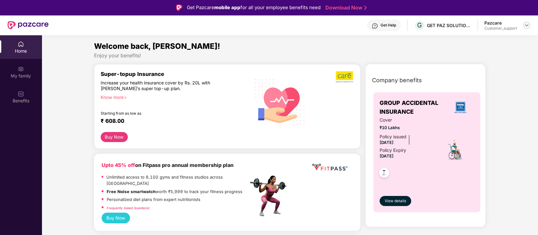
click at [528, 25] on img at bounding box center [526, 25] width 5 height 5
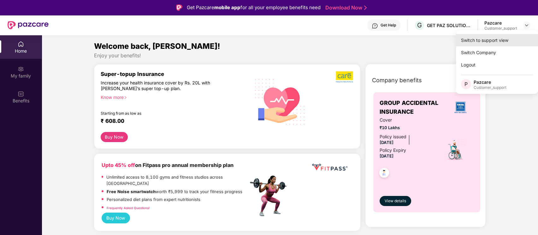
click at [502, 39] on div "Switch to support view" at bounding box center [497, 40] width 82 height 12
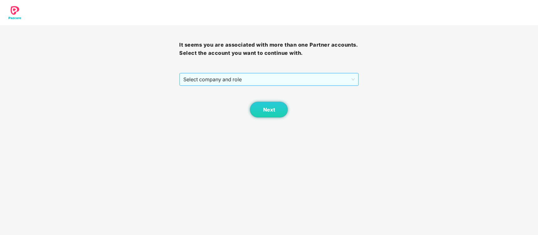
click at [274, 76] on span "Select company and role" at bounding box center [268, 79] width 171 height 12
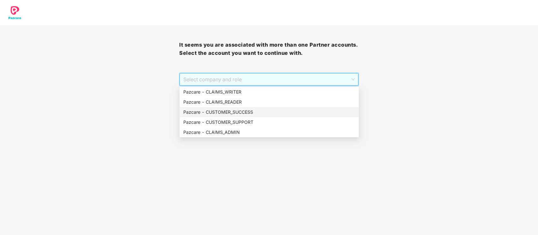
click at [252, 110] on div "Pazcare - CUSTOMER_SUCCESS" at bounding box center [269, 112] width 172 height 7
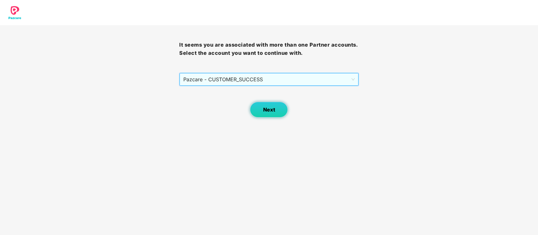
click at [271, 110] on span "Next" at bounding box center [269, 110] width 12 height 6
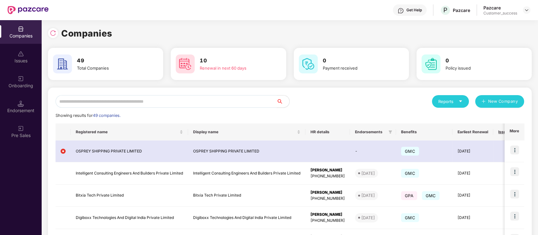
click at [120, 104] on input "text" at bounding box center [166, 101] width 221 height 13
paste input "*****"
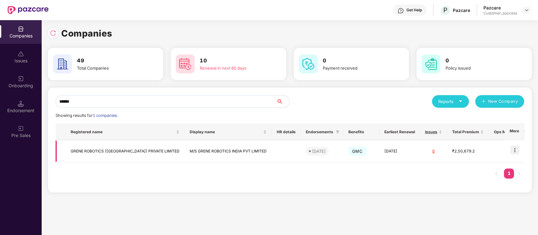
type input "*****"
click at [516, 150] on img at bounding box center [514, 150] width 9 height 9
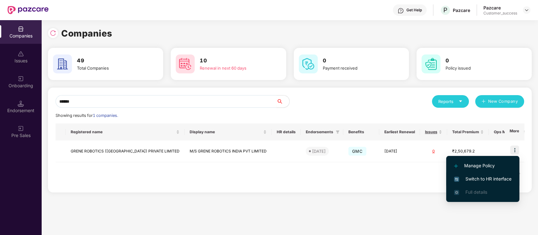
click at [486, 181] on span "Switch to HR interface" at bounding box center [482, 179] width 57 height 7
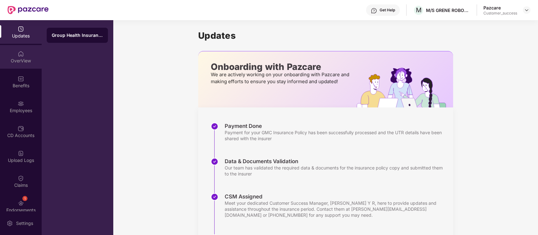
click at [23, 60] on div "OverView" at bounding box center [21, 61] width 42 height 6
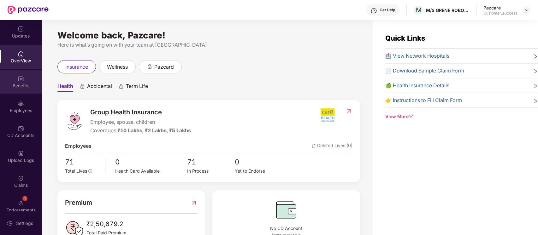
click at [29, 84] on div "Benefits" at bounding box center [21, 86] width 42 height 6
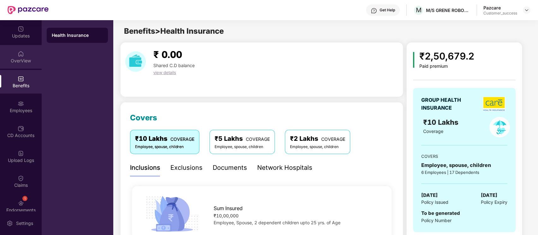
click at [23, 50] on div at bounding box center [21, 53] width 6 height 6
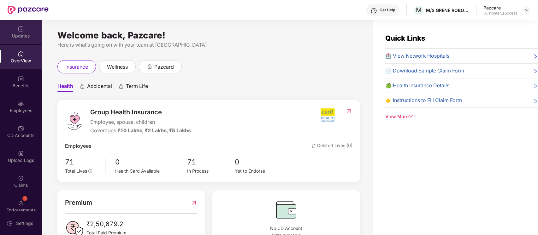
click at [25, 38] on div "Updates" at bounding box center [21, 36] width 42 height 6
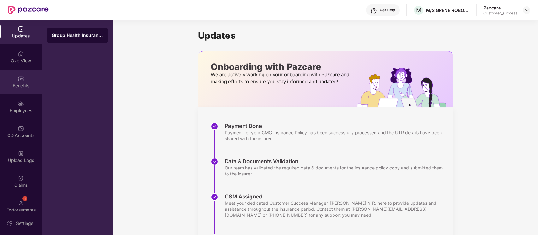
click at [3, 76] on div "Benefits" at bounding box center [21, 82] width 42 height 24
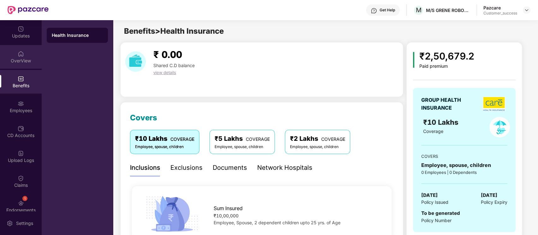
click at [11, 61] on div "OverView" at bounding box center [21, 61] width 42 height 6
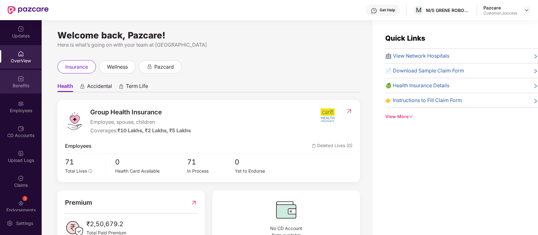
click at [32, 85] on div "Benefits" at bounding box center [21, 86] width 42 height 6
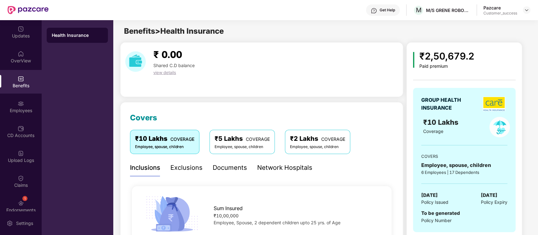
click at [185, 167] on div "Exclusions" at bounding box center [186, 168] width 32 height 10
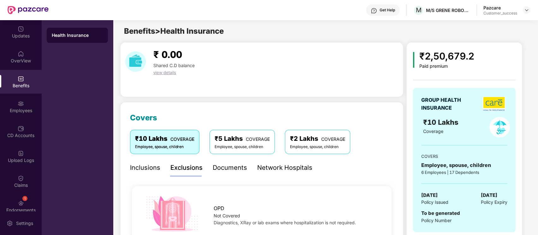
click at [155, 167] on div "Inclusions" at bounding box center [145, 168] width 30 height 10
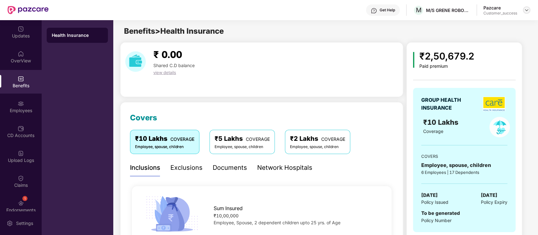
click at [527, 11] on img at bounding box center [526, 10] width 5 height 5
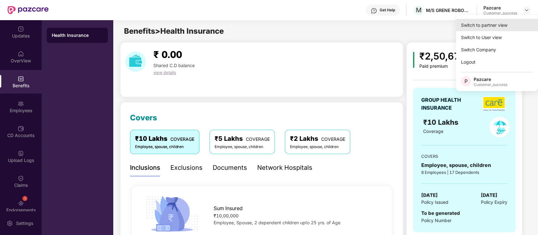
click at [491, 27] on div "Switch to partner view" at bounding box center [497, 25] width 82 height 12
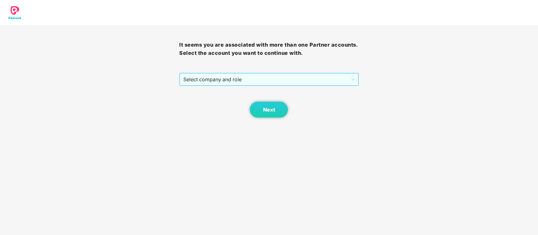
click at [279, 81] on span "Select company and role" at bounding box center [268, 79] width 171 height 12
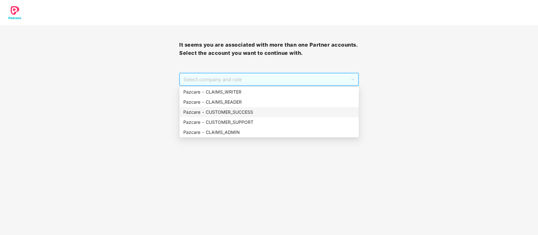
click at [248, 109] on div "Pazcare - CUSTOMER_SUCCESS" at bounding box center [269, 112] width 172 height 7
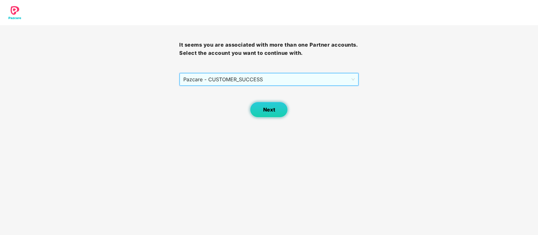
click at [272, 110] on span "Next" at bounding box center [269, 110] width 12 height 6
